Goal: Task Accomplishment & Management: Use online tool/utility

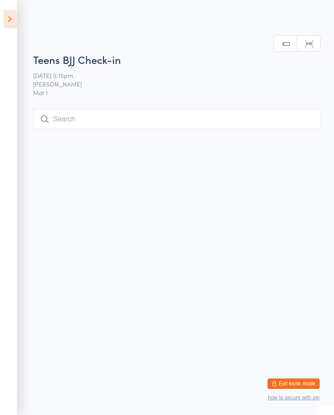
click at [253, 111] on input "search" at bounding box center [177, 119] width 288 height 20
click at [263, 111] on input "search" at bounding box center [177, 119] width 288 height 20
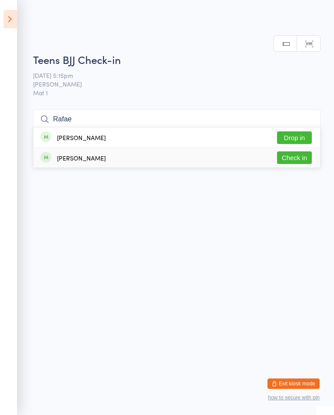
type input "Rafae"
click at [297, 152] on button "Check in" at bounding box center [294, 158] width 35 height 13
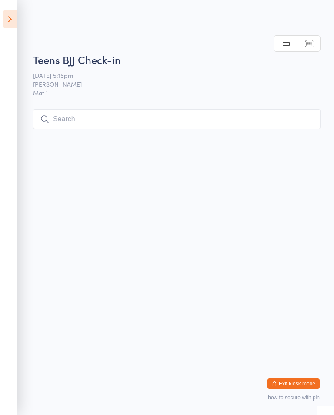
scroll to position [0, 0]
click at [300, 121] on input "search" at bounding box center [177, 119] width 288 height 20
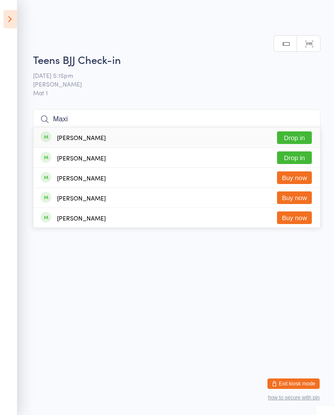
type input "Maxi"
click at [305, 132] on button "Drop in" at bounding box center [294, 138] width 35 height 13
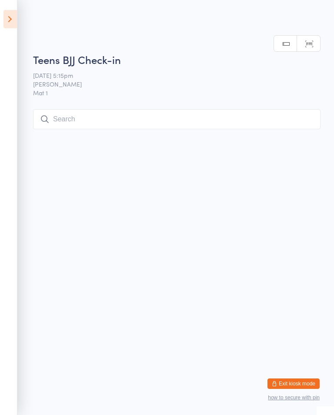
scroll to position [0, 0]
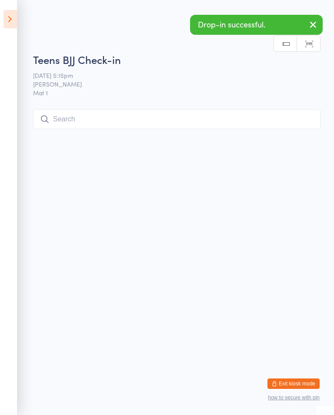
click at [254, 117] on input "search" at bounding box center [177, 119] width 288 height 20
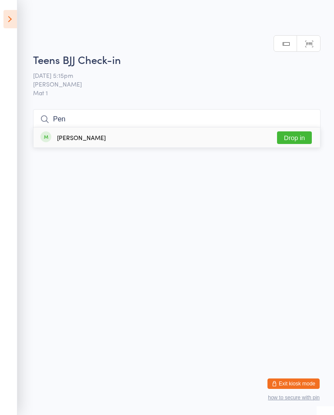
type input "Pen"
click at [298, 132] on button "Drop in" at bounding box center [294, 138] width 35 height 13
click at [252, 112] on input "search" at bounding box center [177, 119] width 288 height 20
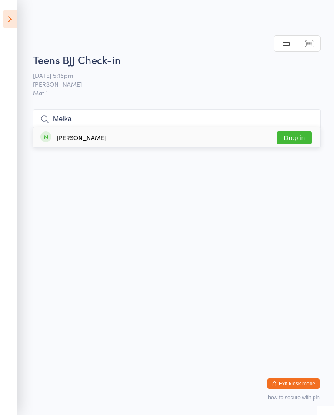
type input "Meika"
click at [292, 132] on button "Drop in" at bounding box center [294, 138] width 35 height 13
click at [101, 120] on input "search" at bounding box center [177, 119] width 288 height 20
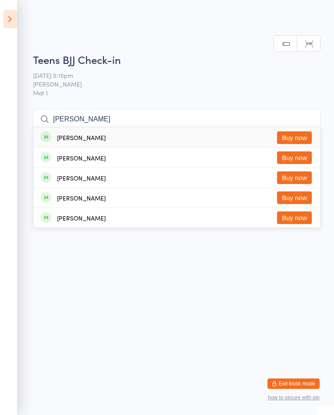
type input "J"
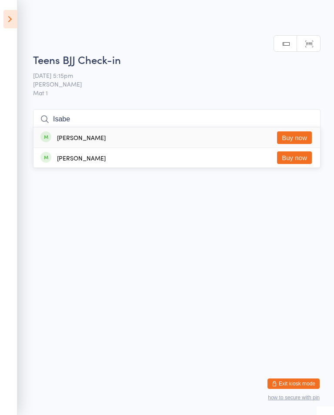
type input "[PERSON_NAME]"
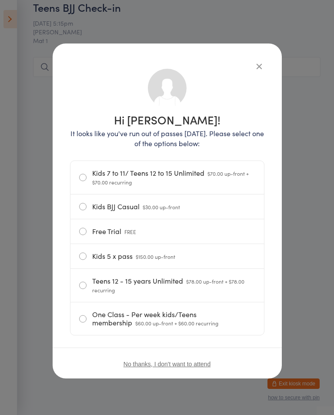
scroll to position [52, 0]
click at [319, 322] on div "Hi [PERSON_NAME]! It looks like you've run out of passes [DATE]. Please select …" at bounding box center [167, 207] width 334 height 415
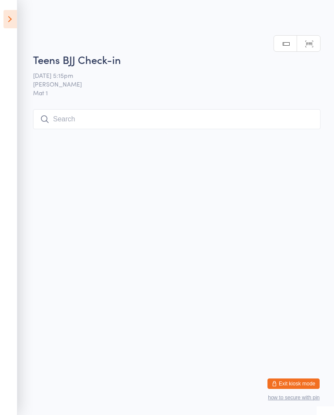
scroll to position [0, 0]
click at [94, 125] on input "search" at bounding box center [177, 119] width 288 height 20
type input "T"
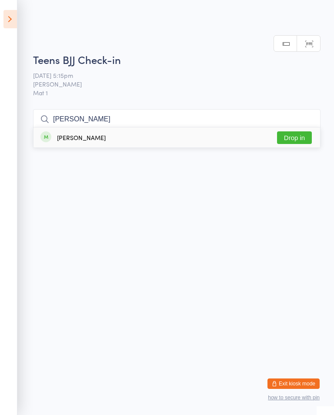
type input "[PERSON_NAME]"
click at [298, 132] on button "Drop in" at bounding box center [294, 138] width 35 height 13
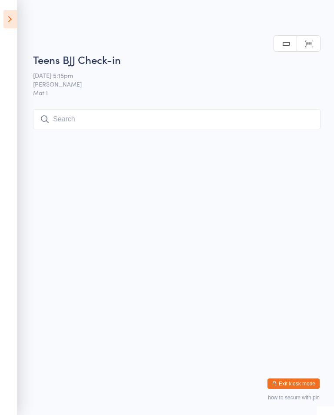
scroll to position [0, 0]
click at [68, 118] on input "search" at bounding box center [177, 119] width 288 height 20
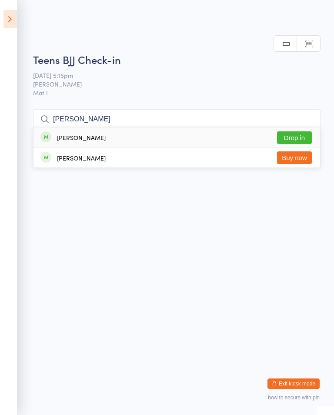
type input "[PERSON_NAME]"
click at [294, 132] on button "Drop in" at bounding box center [294, 138] width 35 height 13
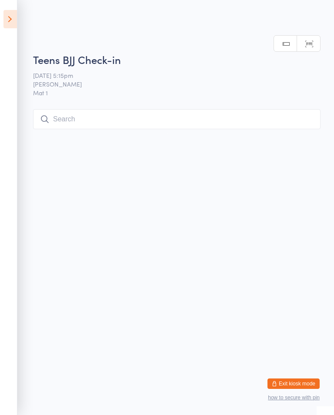
scroll to position [0, 0]
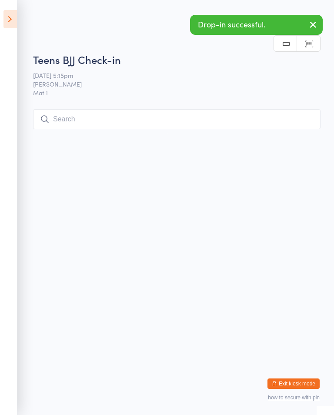
click at [107, 123] on input "search" at bounding box center [177, 119] width 288 height 20
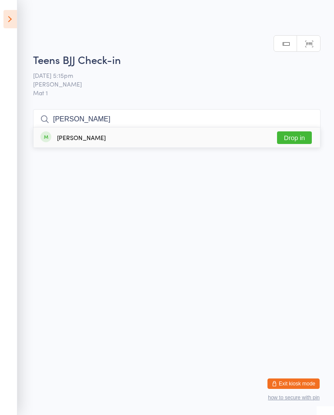
type input "[PERSON_NAME]"
click at [304, 132] on button "Drop in" at bounding box center [294, 138] width 35 height 13
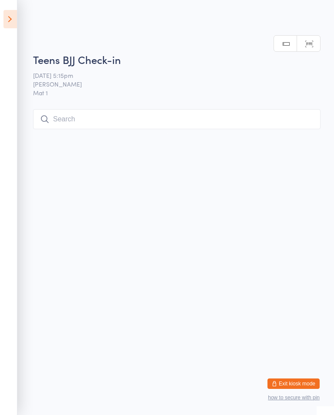
scroll to position [0, 0]
click at [208, 111] on input "search" at bounding box center [177, 119] width 288 height 20
type input "Arnaav"
click at [126, 128] on div "[PERSON_NAME] Drop in" at bounding box center [177, 138] width 287 height 20
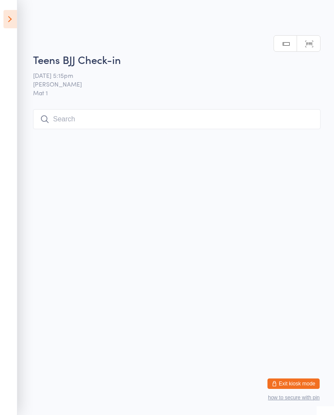
scroll to position [0, 0]
